Goal: Transaction & Acquisition: Book appointment/travel/reservation

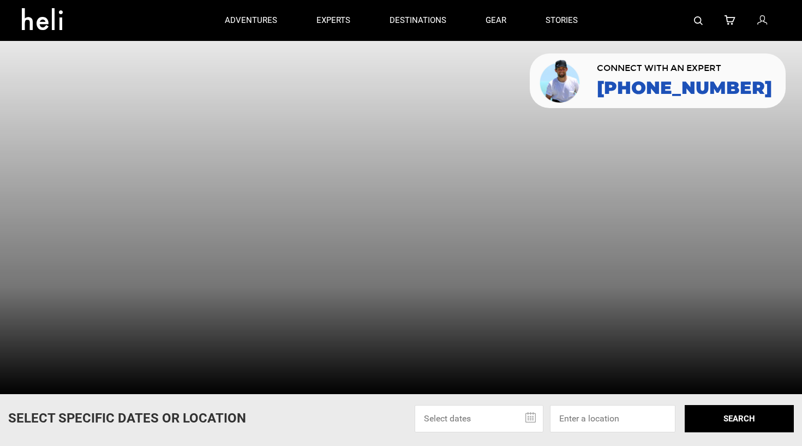
scroll to position [4, 0]
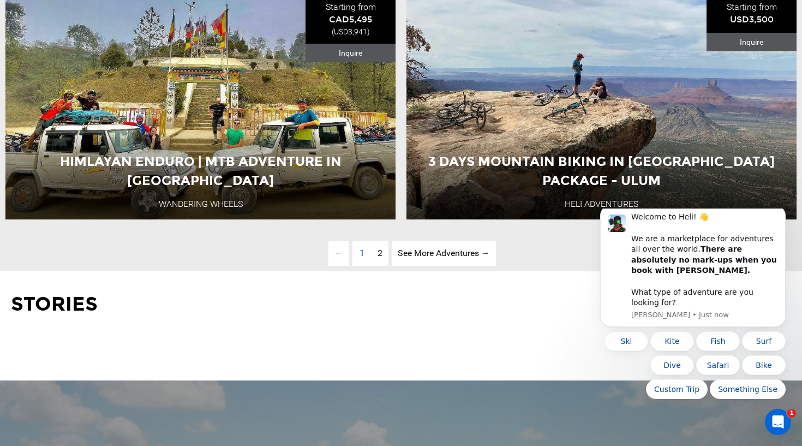
scroll to position [2901, 0]
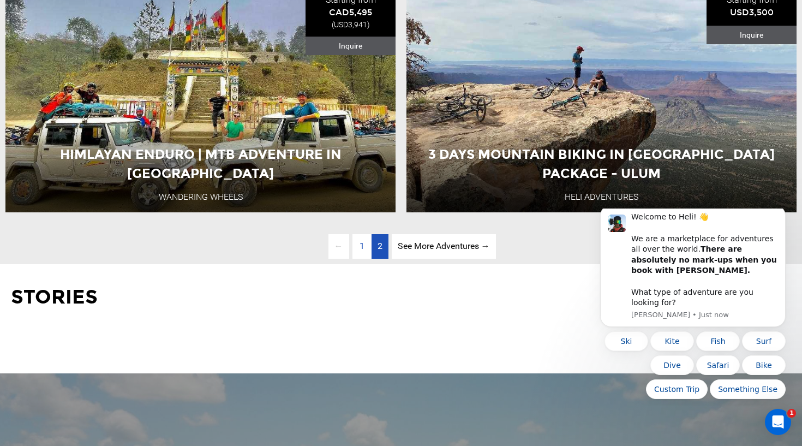
click at [384, 245] on link "page 2" at bounding box center [380, 246] width 17 height 25
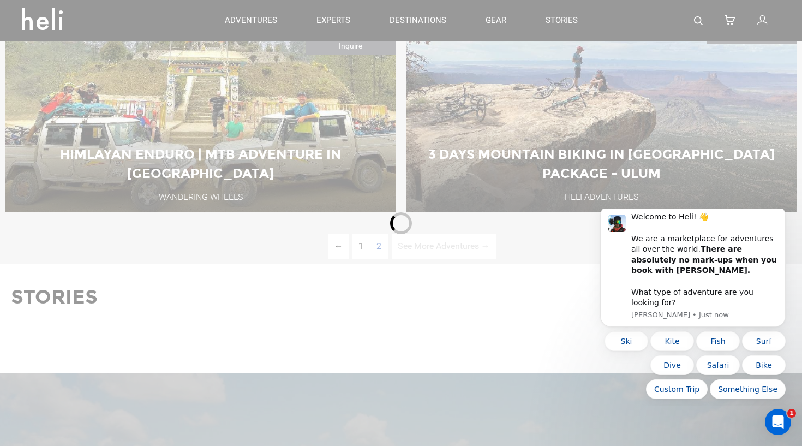
scroll to position [426, 0]
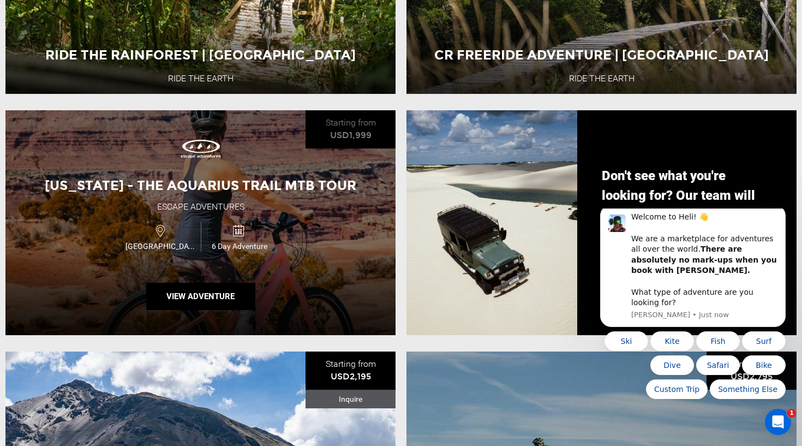
scroll to position [1094, 0]
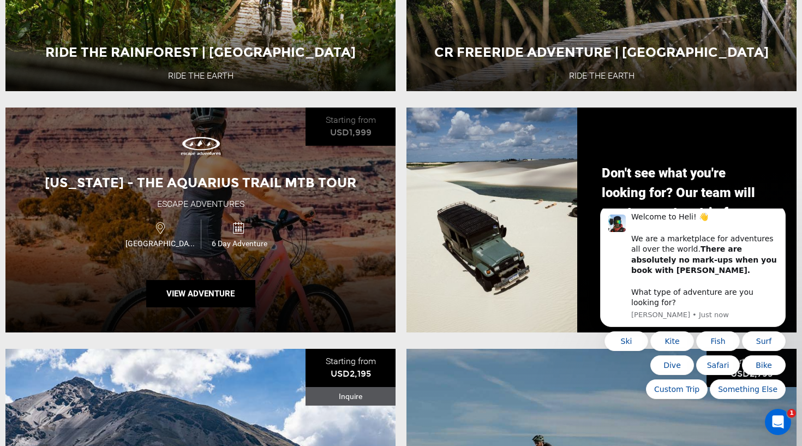
click at [253, 235] on div "6 Day Adventure" at bounding box center [240, 233] width 78 height 29
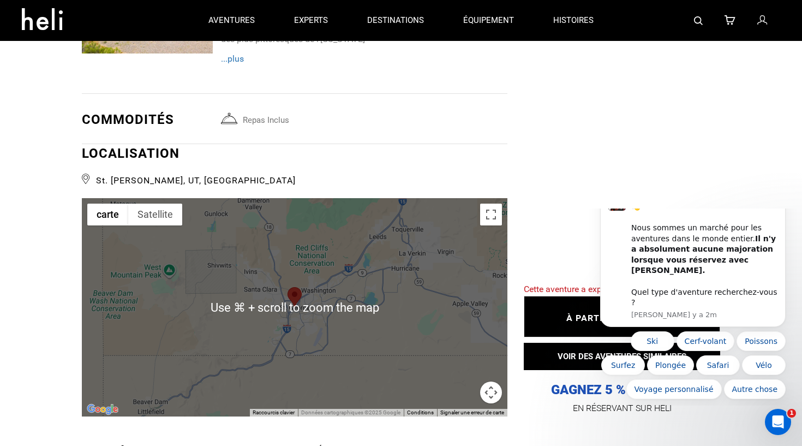
scroll to position [2253, 0]
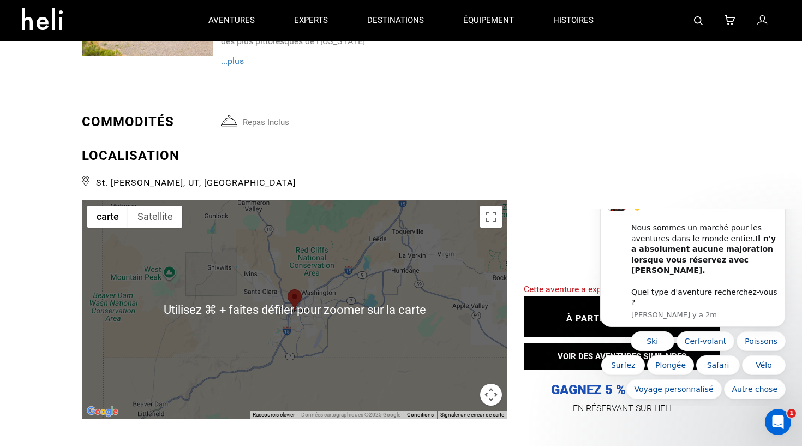
click at [384, 306] on div at bounding box center [295, 309] width 426 height 218
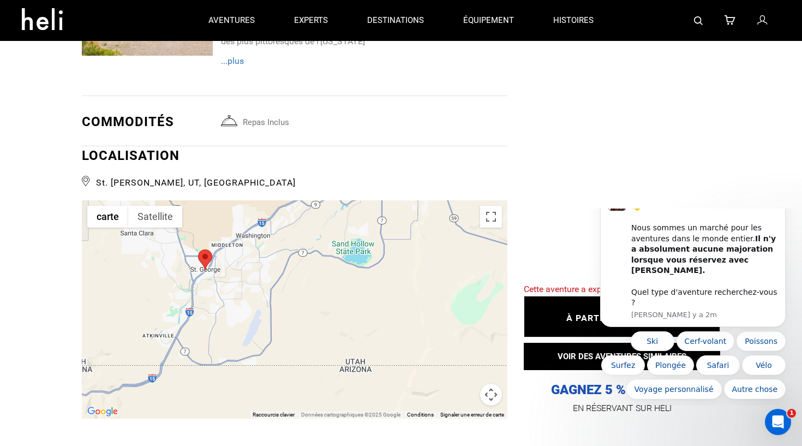
click at [229, 258] on div at bounding box center [295, 309] width 426 height 218
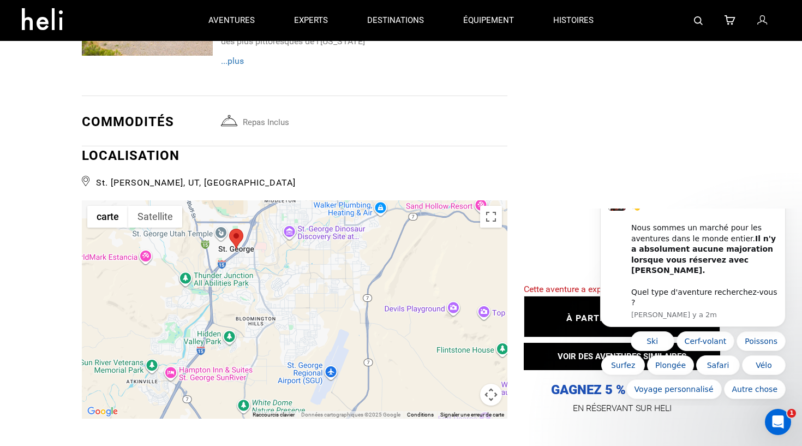
drag, startPoint x: 230, startPoint y: 262, endPoint x: 286, endPoint y: 272, distance: 56.5
click at [286, 272] on div at bounding box center [295, 309] width 426 height 218
click at [259, 242] on div at bounding box center [295, 309] width 426 height 218
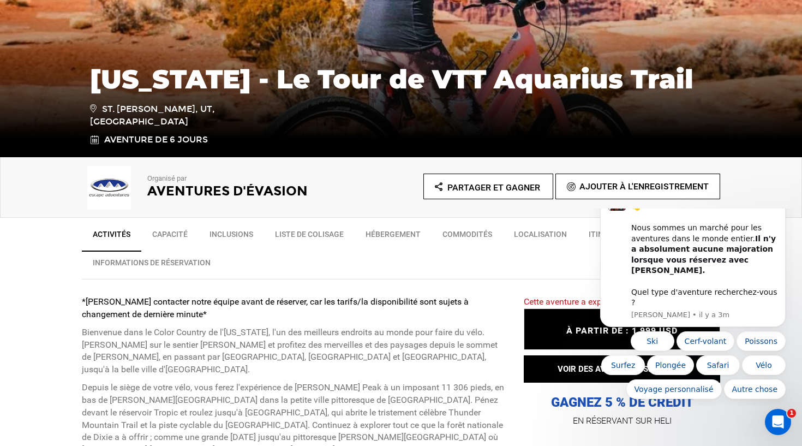
scroll to position [212, 0]
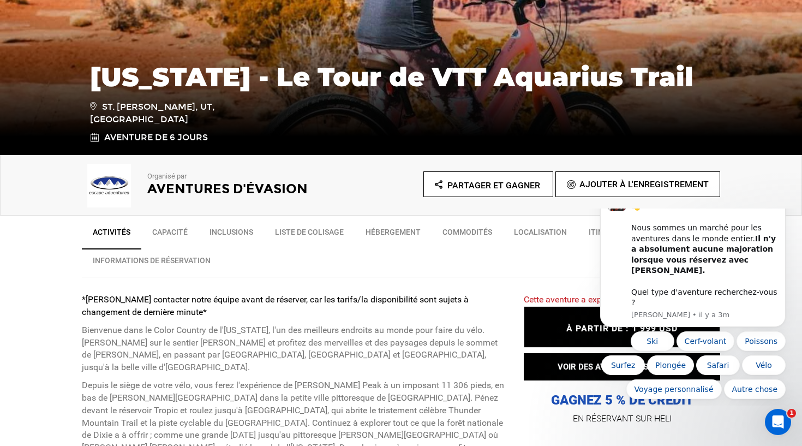
click at [175, 233] on link "CAPACITÉ" at bounding box center [169, 234] width 57 height 27
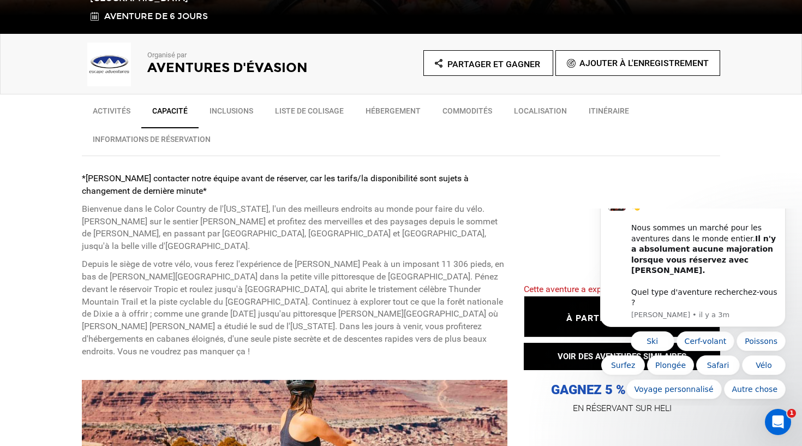
scroll to position [339, 0]
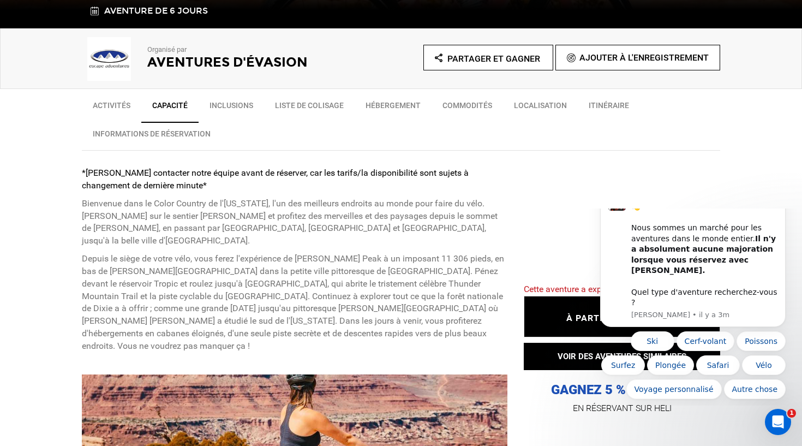
click at [531, 106] on link "LOCALISATION" at bounding box center [540, 107] width 75 height 27
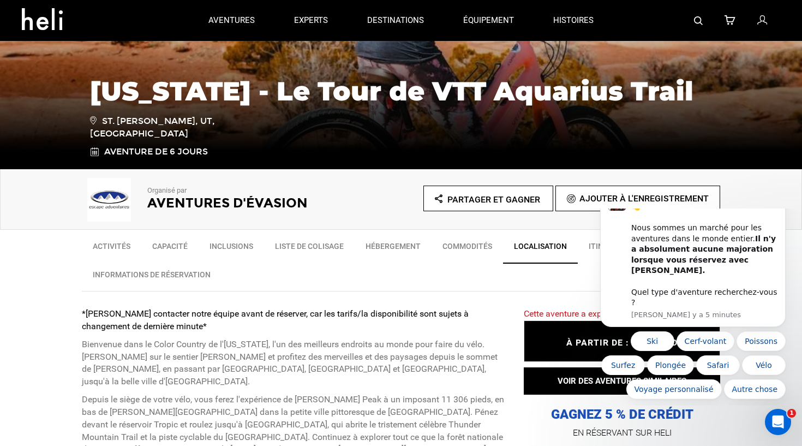
scroll to position [192, 0]
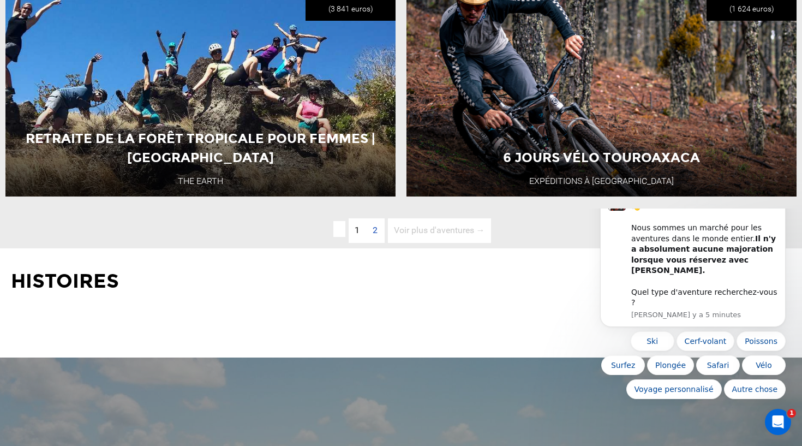
scroll to position [1724, 0]
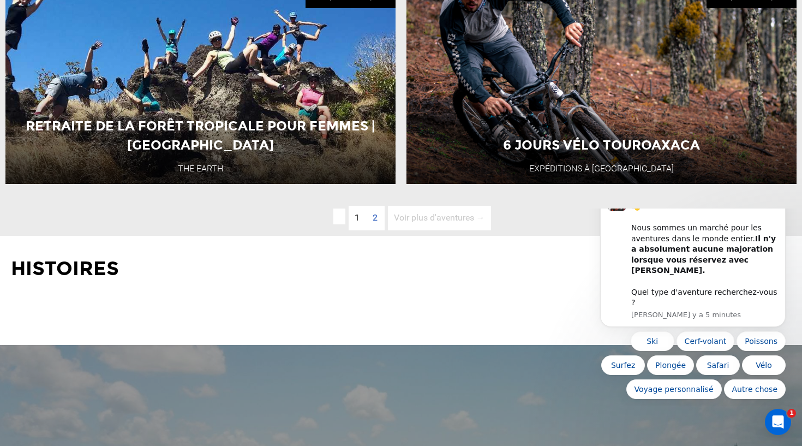
click at [373, 218] on span "2" at bounding box center [375, 218] width 17 height 25
click at [360, 217] on link "Page 1" at bounding box center [357, 218] width 17 height 25
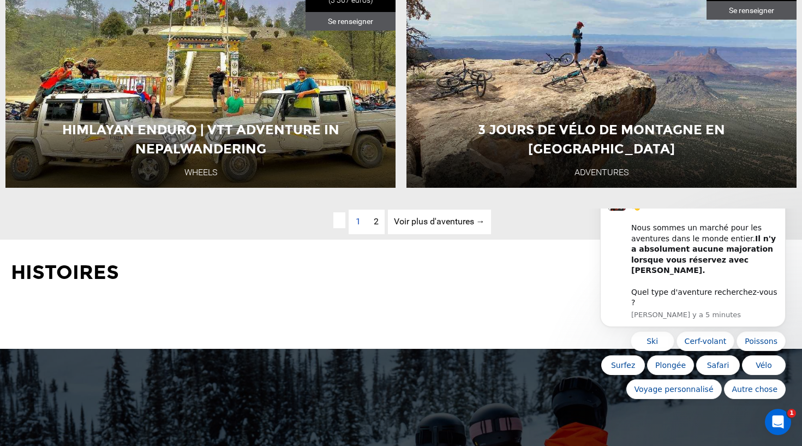
scroll to position [2927, 0]
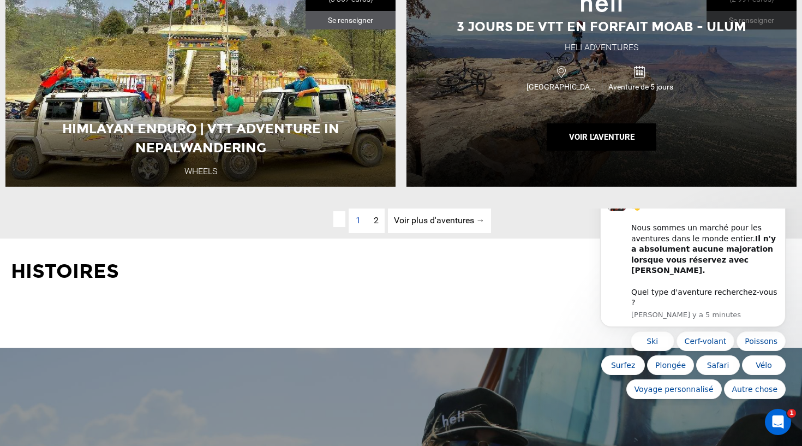
click at [618, 153] on div "3 JOURS DE VTT EN FORFAIT MOAB - ULUM HELI ADVENTURES ÉTATS-UNIS D'AMÉRIQUE Ave…" at bounding box center [602, 74] width 390 height 225
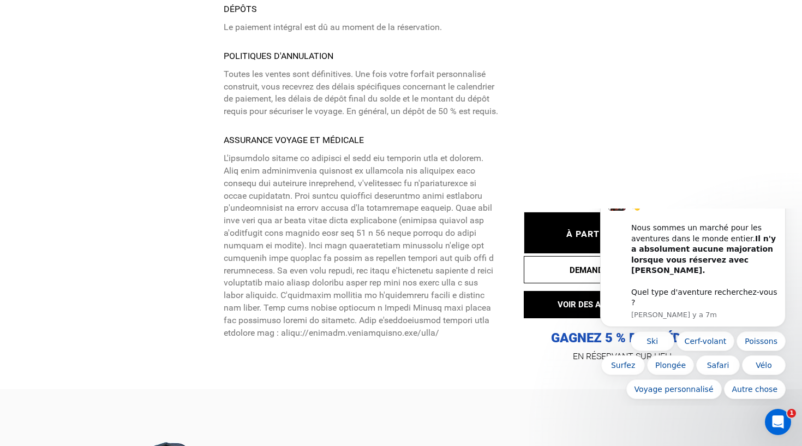
scroll to position [2864, 0]
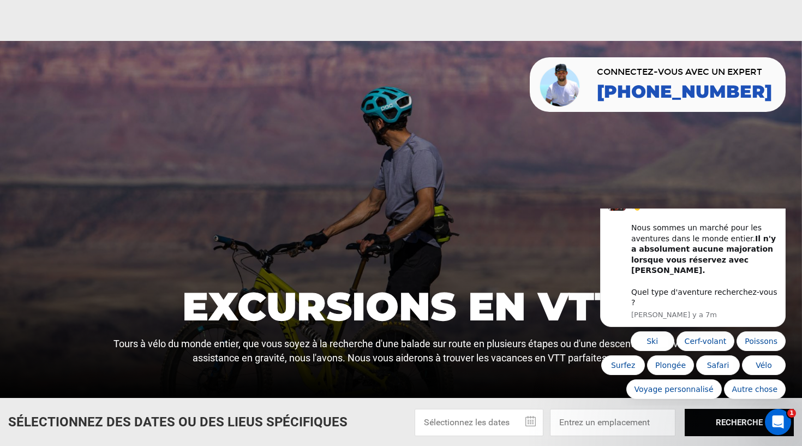
scroll to position [426, 0]
